Goal: Information Seeking & Learning: Find specific fact

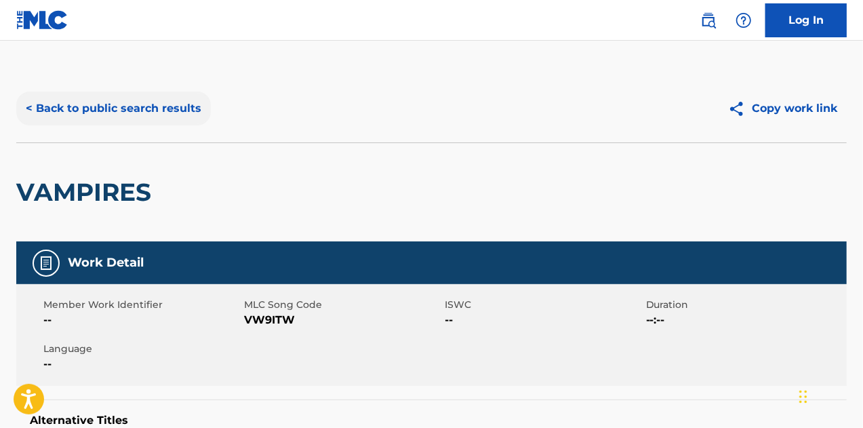
click at [182, 104] on button "< Back to public search results" at bounding box center [113, 108] width 194 height 34
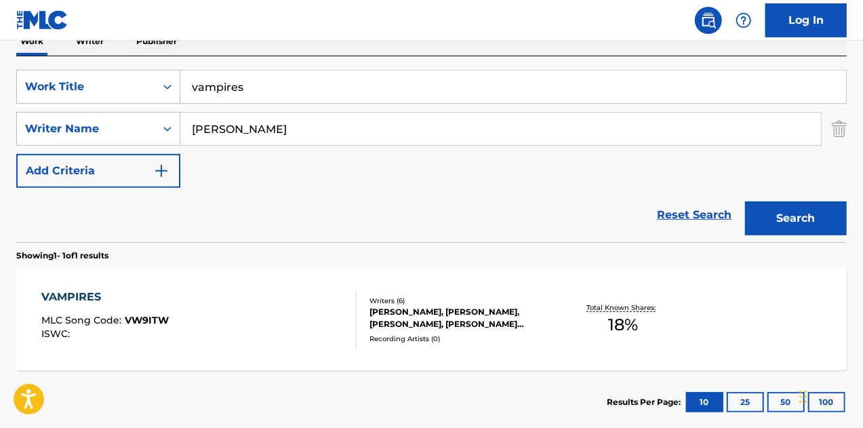
drag, startPoint x: 295, startPoint y: 83, endPoint x: 0, endPoint y: 104, distance: 296.2
click at [0, 106] on div "The MLC Public Work Search The accuracy and completeness of The MLC's data is d…" at bounding box center [431, 138] width 863 height 591
type input "how can you sleep"
click at [745, 201] on button "Search" at bounding box center [796, 218] width 102 height 34
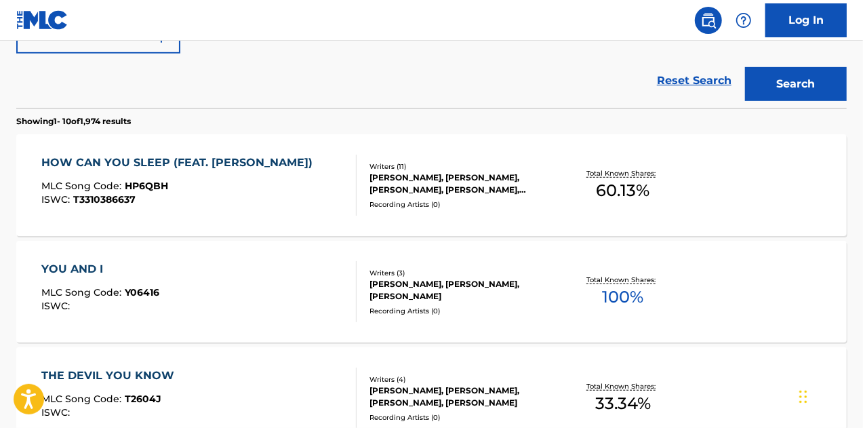
scroll to position [367, 0]
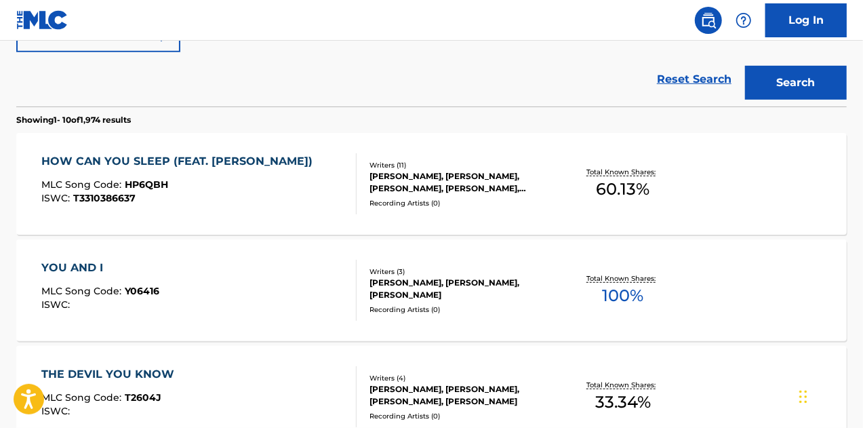
click at [320, 180] on div "HOW CAN YOU SLEEP (FEAT. [PERSON_NAME]) MLC Song Code : HP6QBH ISWC : T33103866…" at bounding box center [199, 183] width 316 height 61
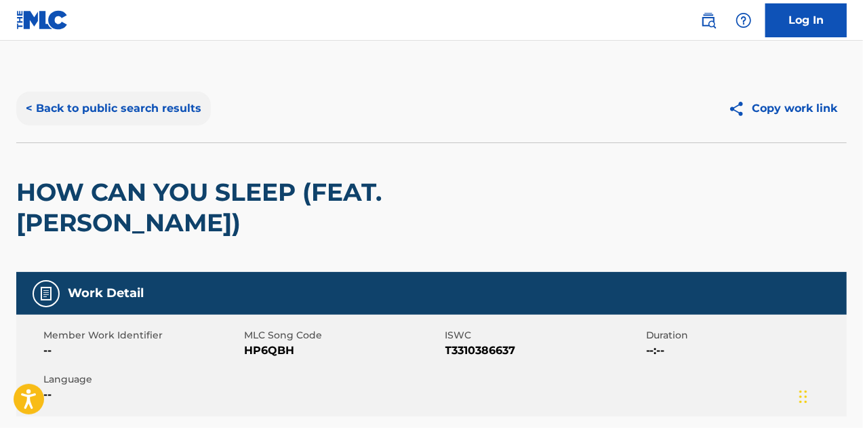
click at [119, 117] on button "< Back to public search results" at bounding box center [113, 108] width 194 height 34
